Goal: Task Accomplishment & Management: Manage account settings

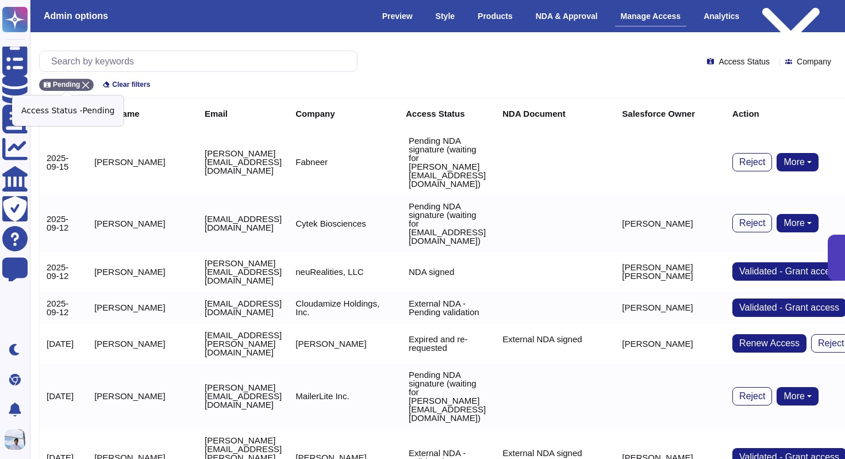
click at [86, 82] on icon at bounding box center [85, 85] width 7 height 7
click at [114, 58] on input "text" at bounding box center [201, 61] width 312 height 20
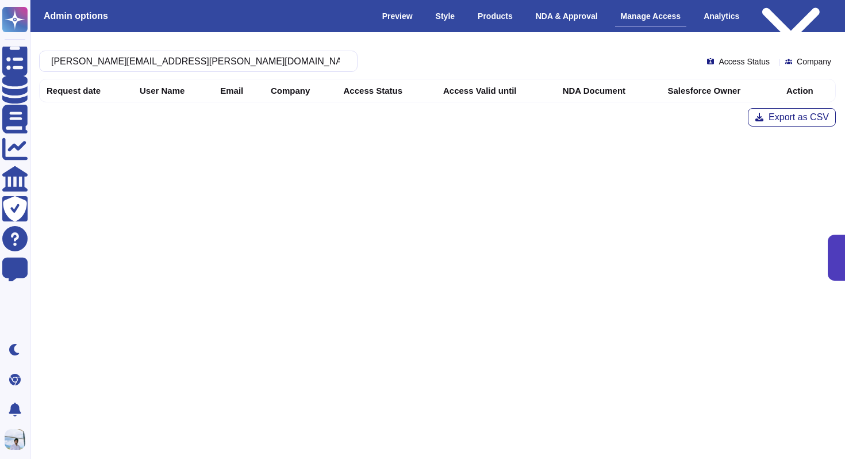
type input "arvin.razon@paddle.com"
paste input "text"
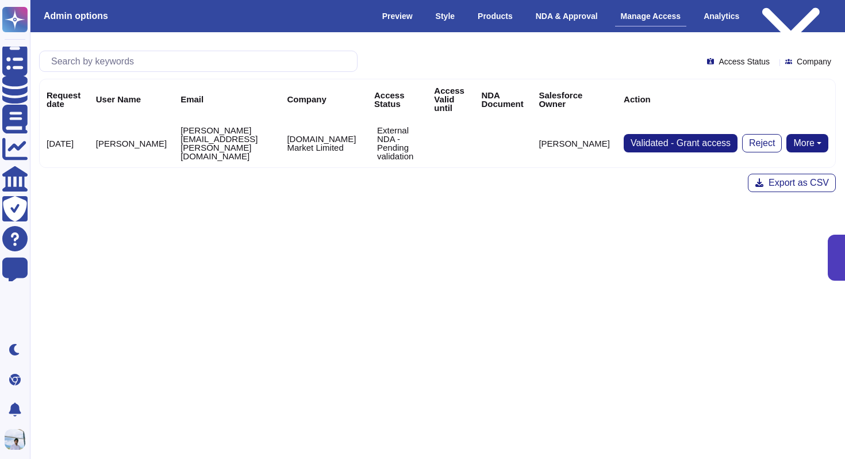
click at [798, 134] on button "More" at bounding box center [807, 143] width 42 height 18
type input "[PERSON_NAME][EMAIL_ADDRESS][PERSON_NAME][DOMAIN_NAME]"
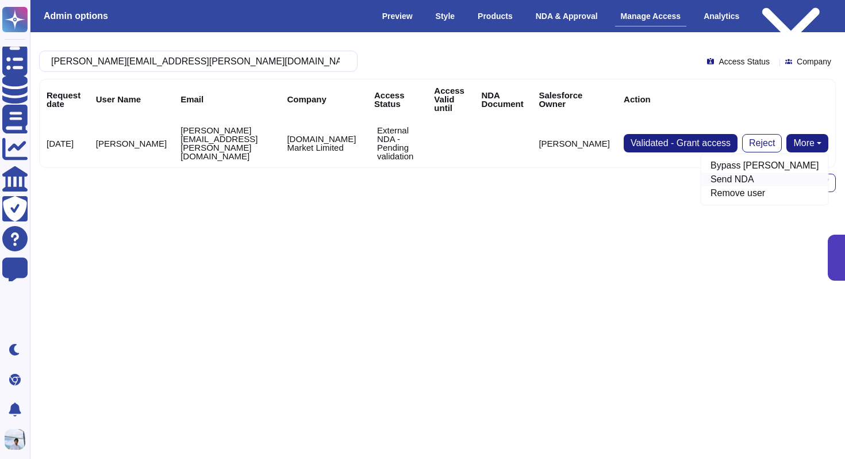
click at [763, 172] on link "Send NDA" at bounding box center [764, 179] width 127 height 14
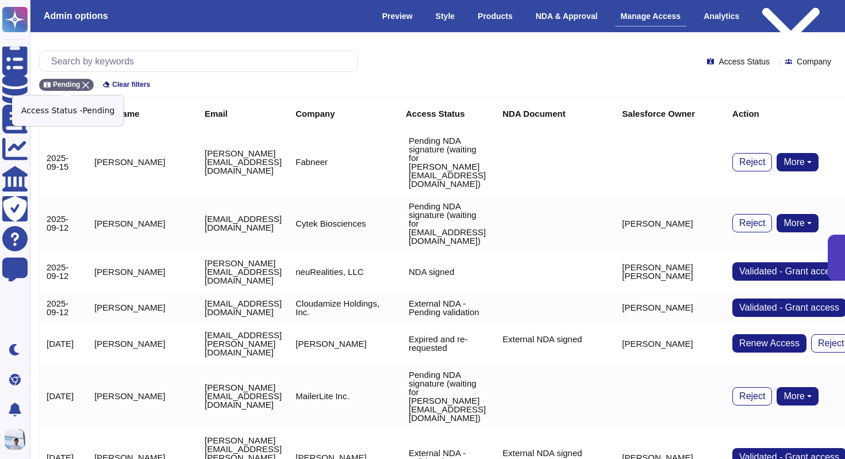
click at [89, 84] on icon at bounding box center [85, 85] width 7 height 7
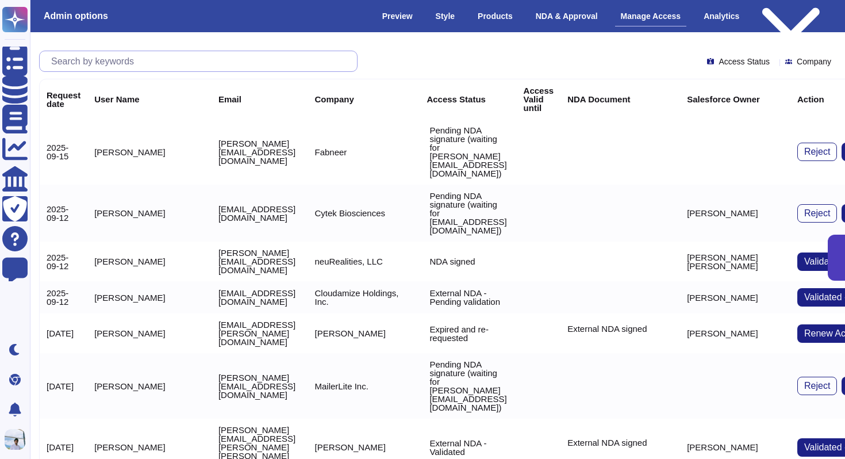
click at [115, 55] on input "text" at bounding box center [201, 61] width 312 height 20
paste input "[EMAIL_ADDRESS][DOMAIN_NAME]"
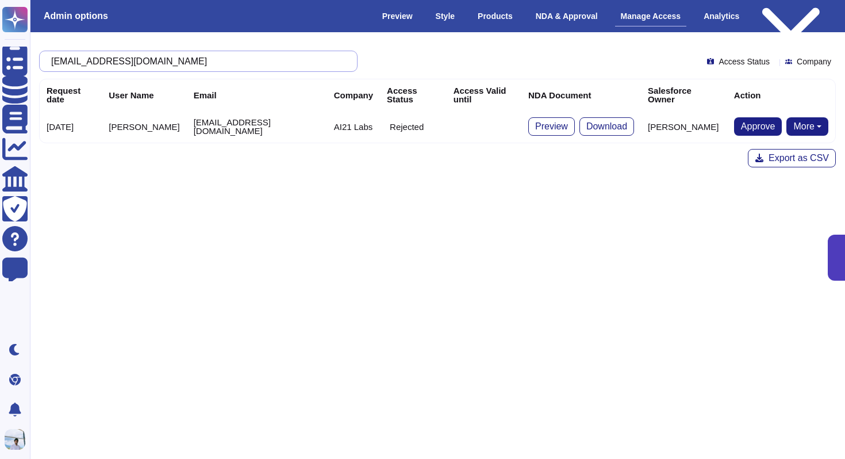
type input "[EMAIL_ADDRESS][DOMAIN_NAME]"
click at [742, 122] on span "Approve" at bounding box center [758, 126] width 34 height 9
